Goal: Transaction & Acquisition: Obtain resource

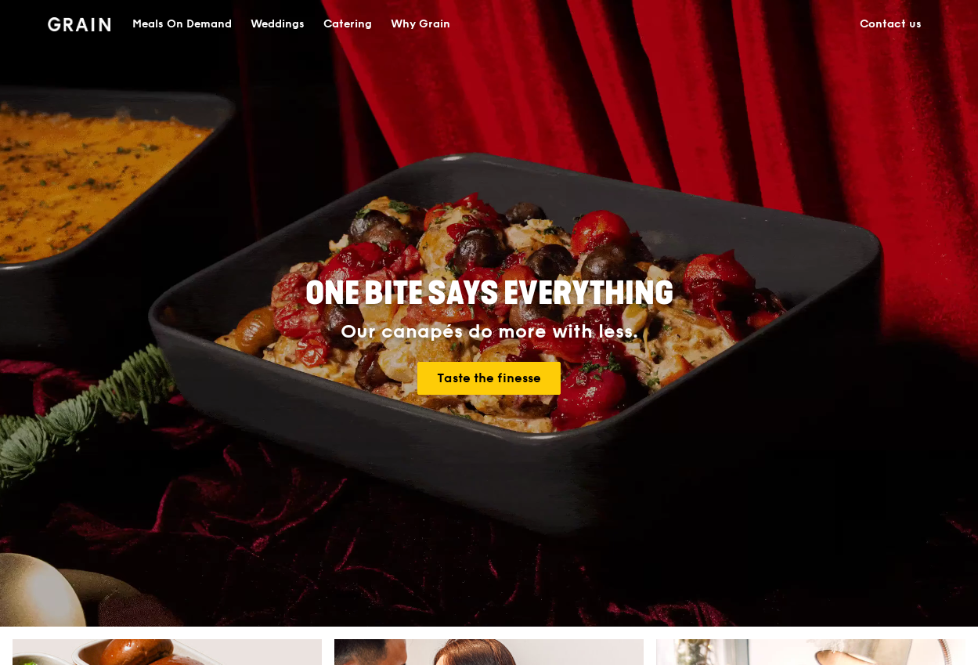
click at [348, 30] on div "Catering" at bounding box center [347, 24] width 49 height 47
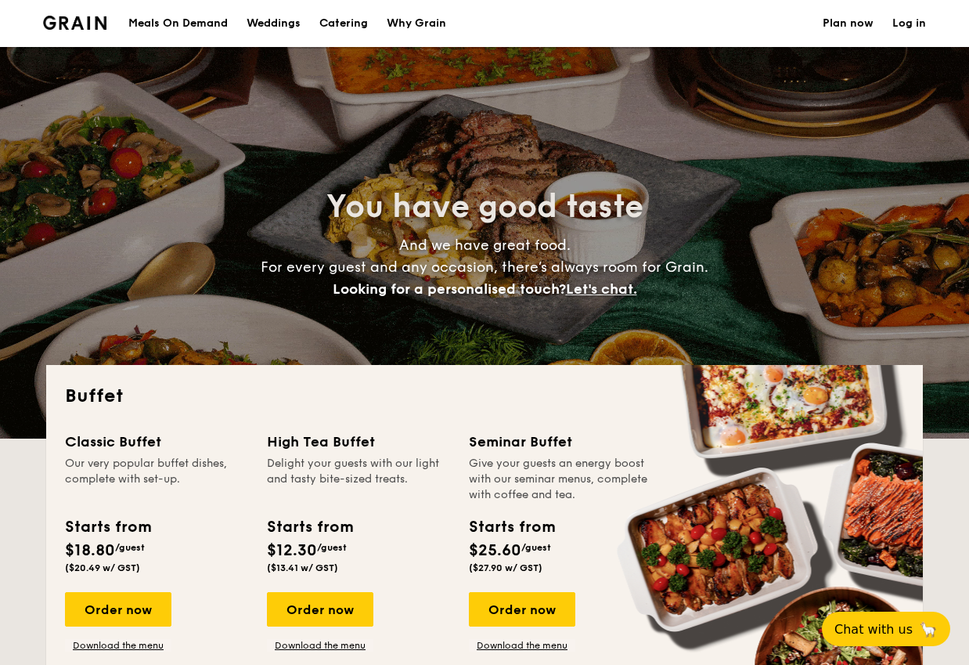
select select
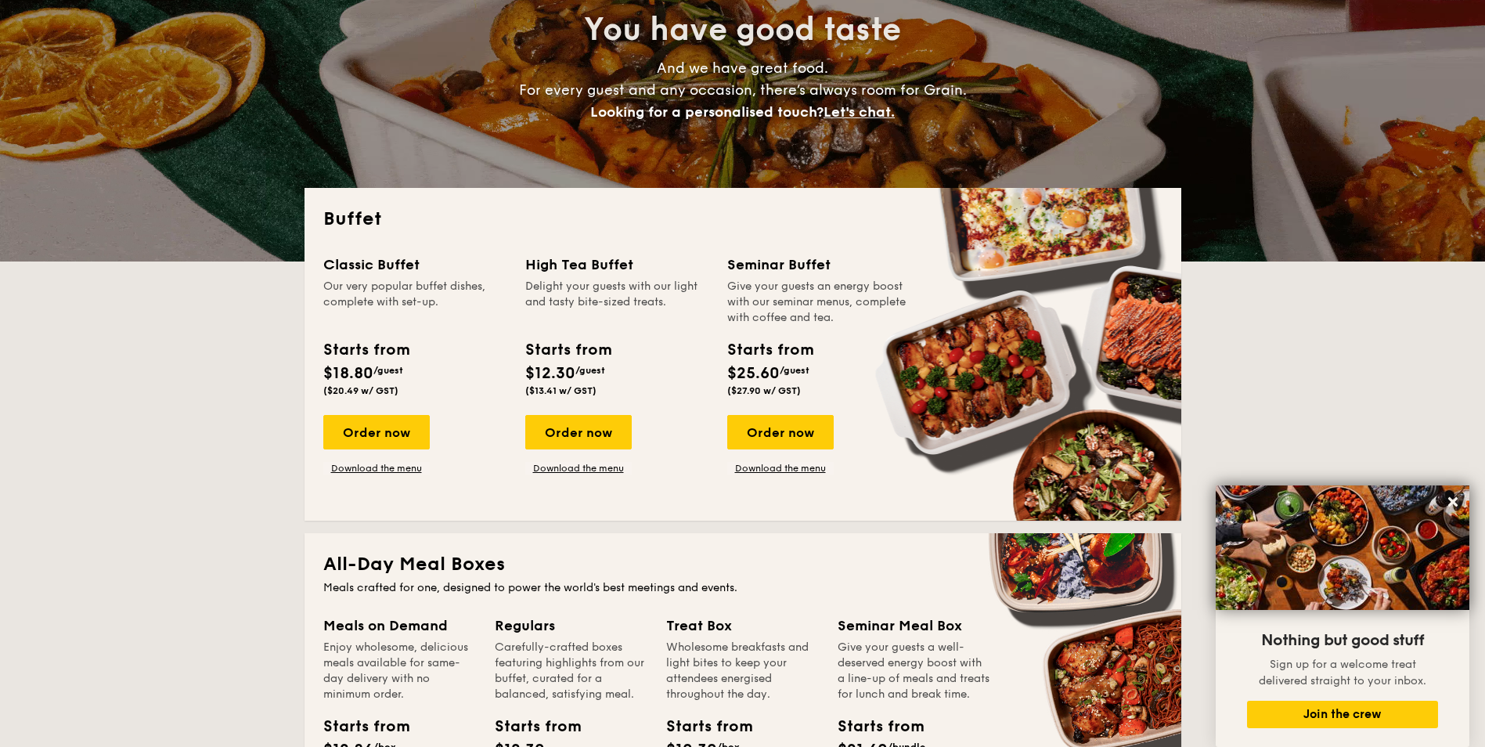
scroll to position [261, 0]
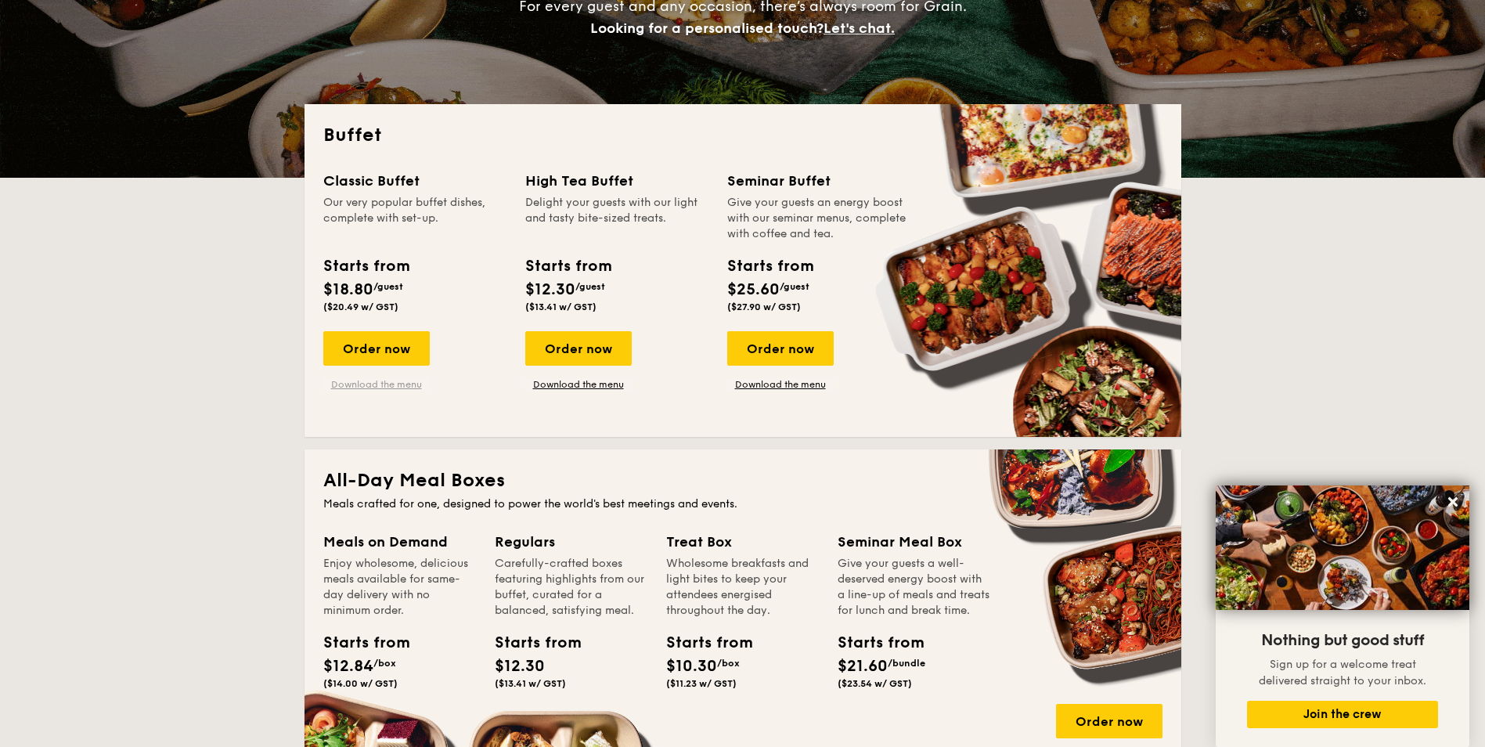
click at [414, 386] on link "Download the menu" at bounding box center [376, 384] width 106 height 13
